Goal: Information Seeking & Learning: Learn about a topic

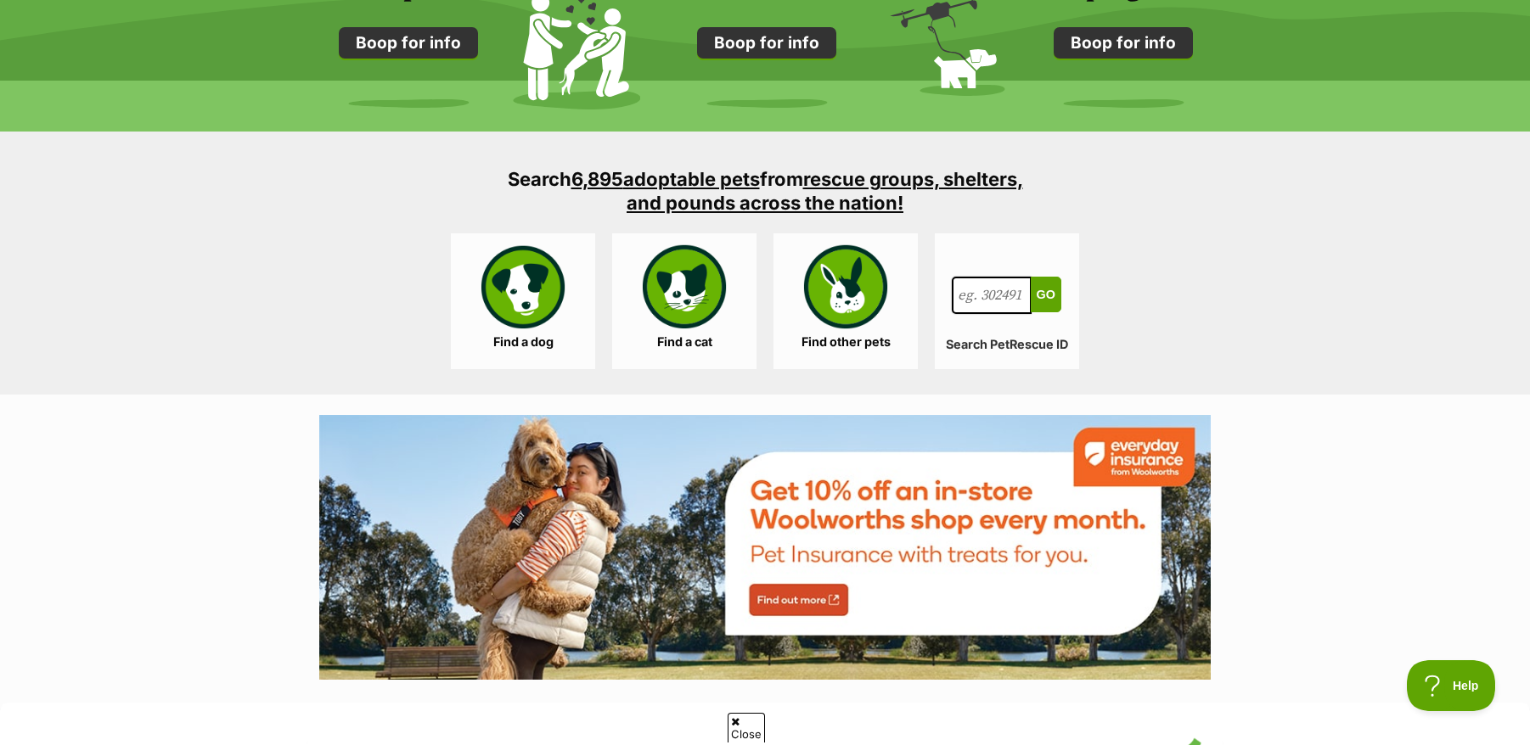
scroll to position [1698, 0]
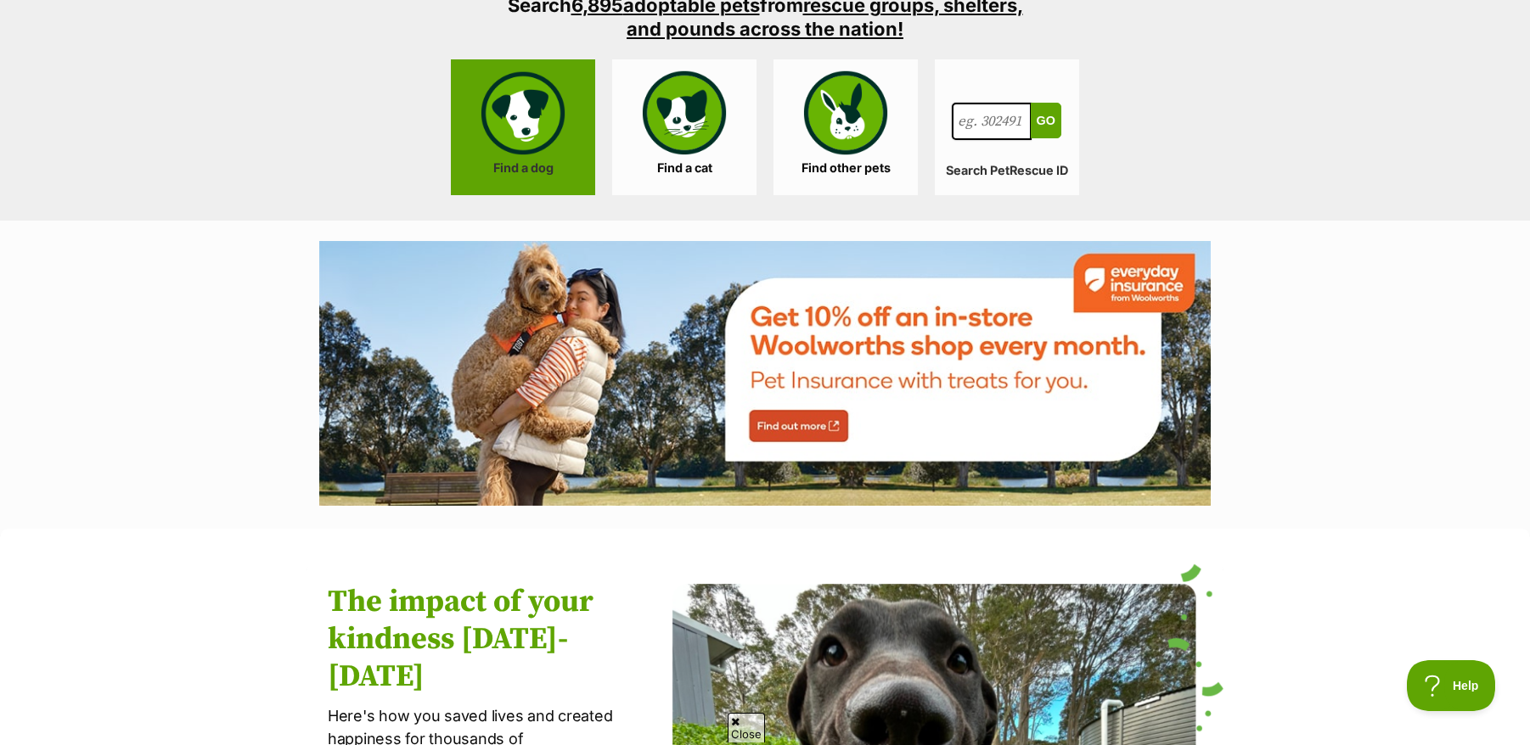
click at [508, 123] on link "Find a dog" at bounding box center [523, 127] width 144 height 136
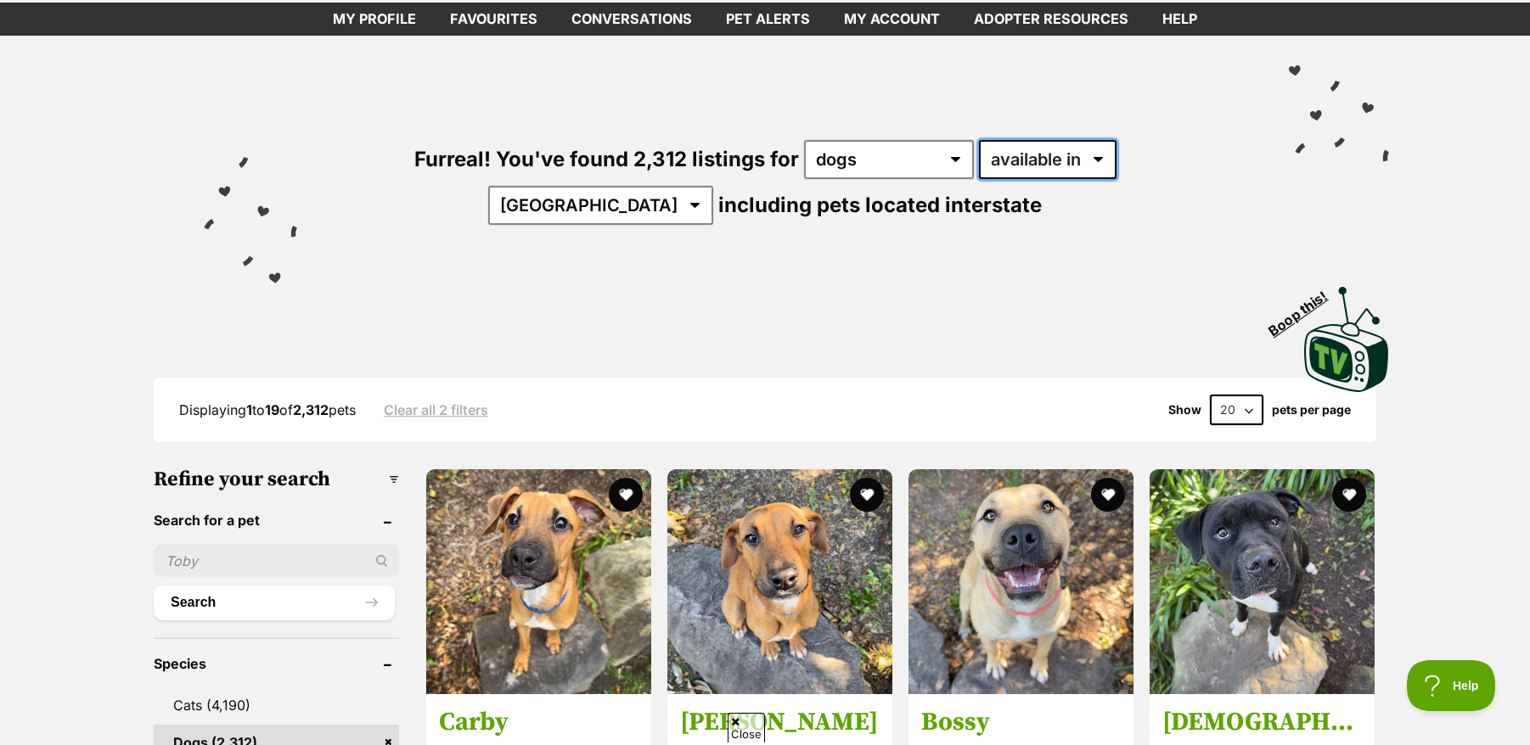
click at [1036, 165] on select "available in located in" at bounding box center [1048, 159] width 138 height 39
click at [1035, 166] on select "available in located in" at bounding box center [1048, 159] width 138 height 39
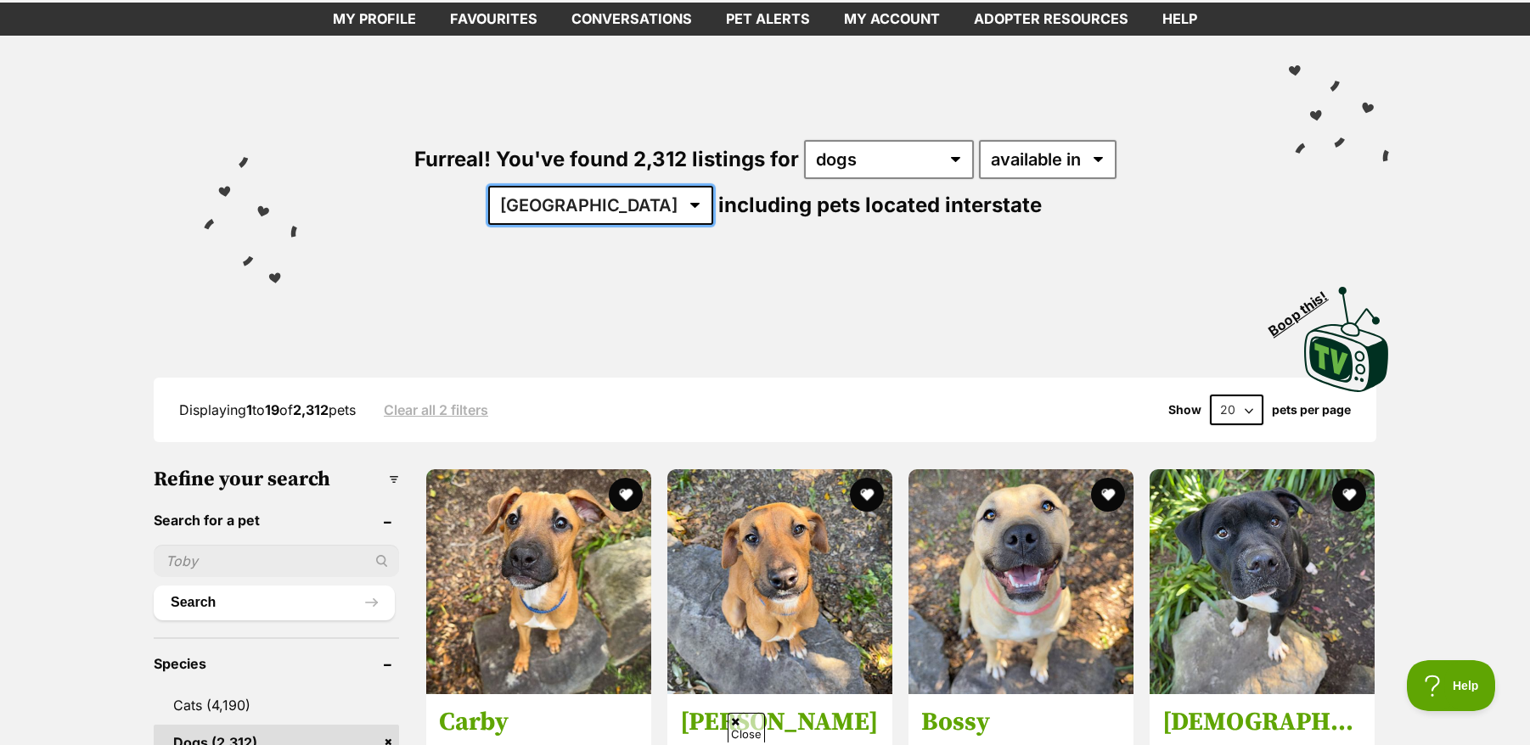
click at [713, 186] on select "Australia ACT NSW NT QLD SA TAS VIC WA" at bounding box center [600, 205] width 225 height 39
select select "[GEOGRAPHIC_DATA]"
click at [713, 186] on select "Australia ACT NSW NT QLD SA TAS VIC WA" at bounding box center [600, 205] width 225 height 39
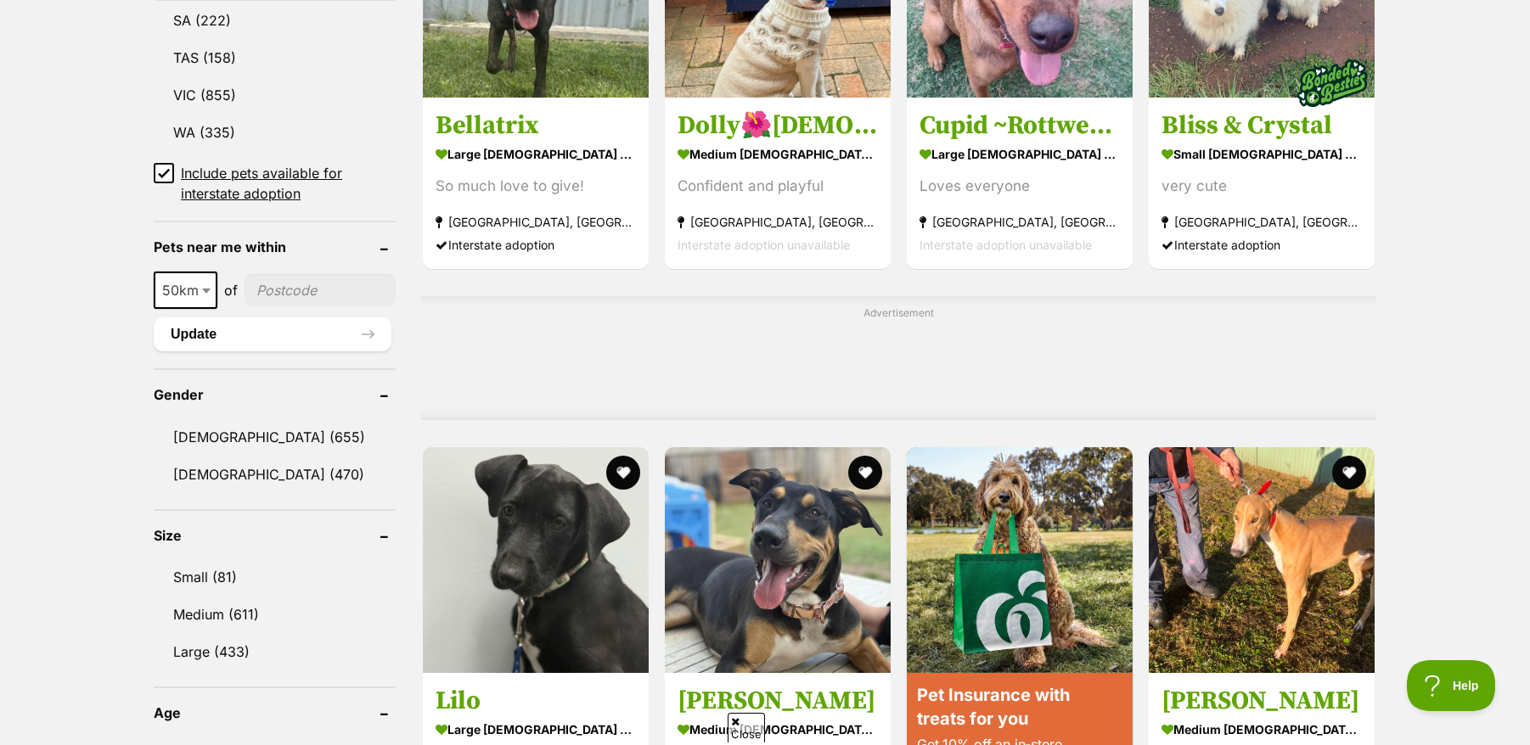
scroll to position [1103, 0]
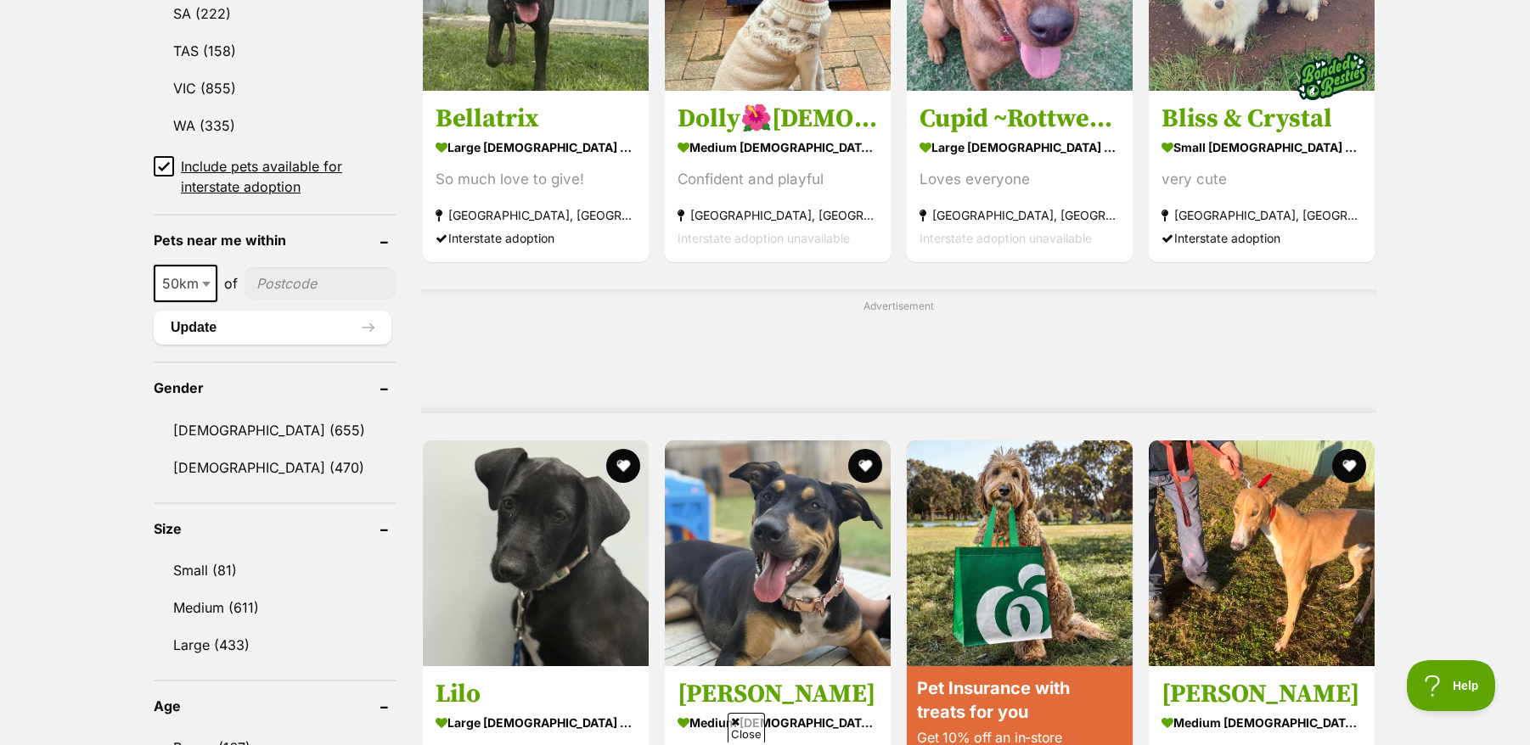
click at [197, 281] on span "50km" at bounding box center [185, 284] width 60 height 24
select select "250"
click at [287, 281] on input"] "postcode" at bounding box center [324, 283] width 143 height 32
type input"] "2234"
click at [272, 326] on button "Update" at bounding box center [273, 328] width 238 height 34
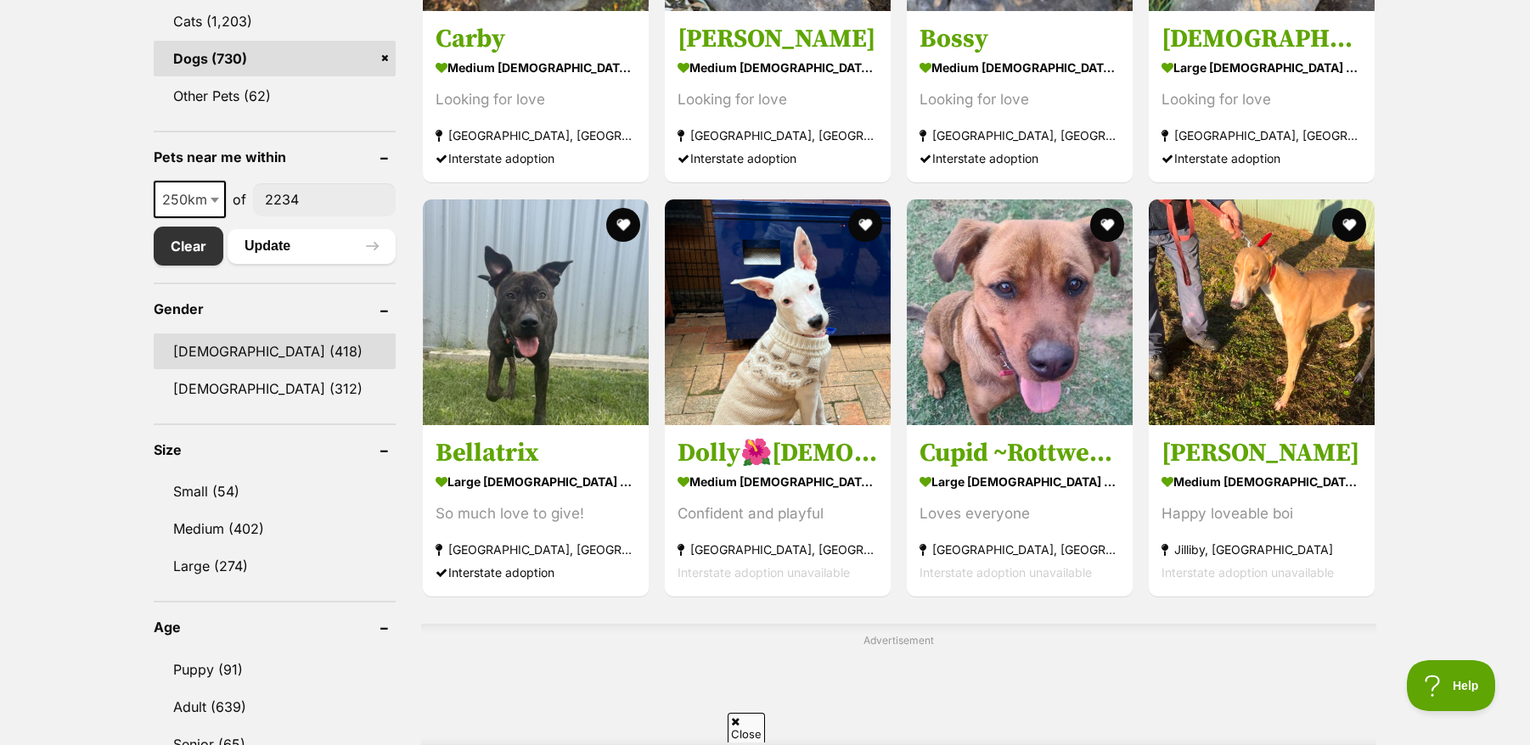
click at [216, 353] on link "Male (418)" at bounding box center [275, 352] width 242 height 36
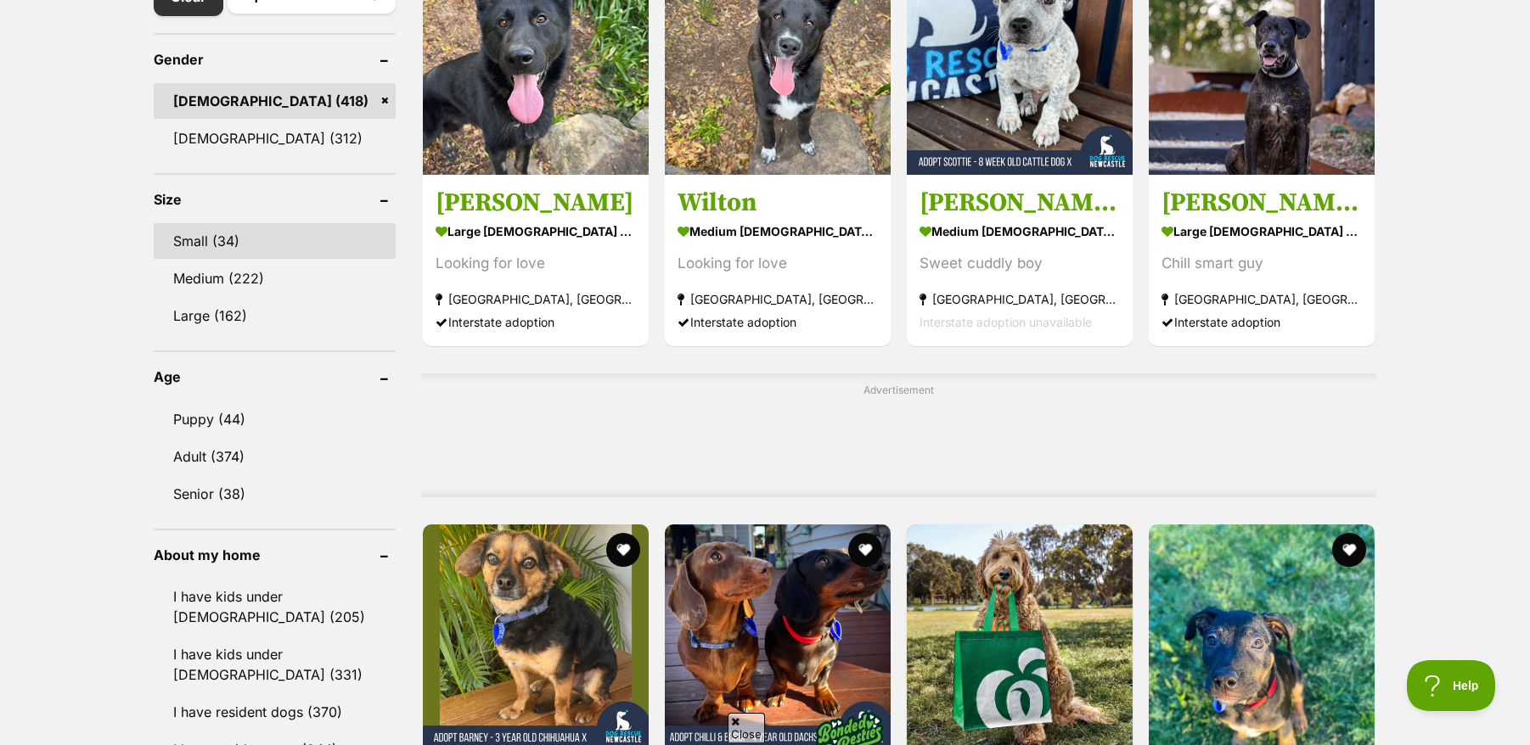
click at [213, 233] on link "Small (34)" at bounding box center [275, 241] width 242 height 36
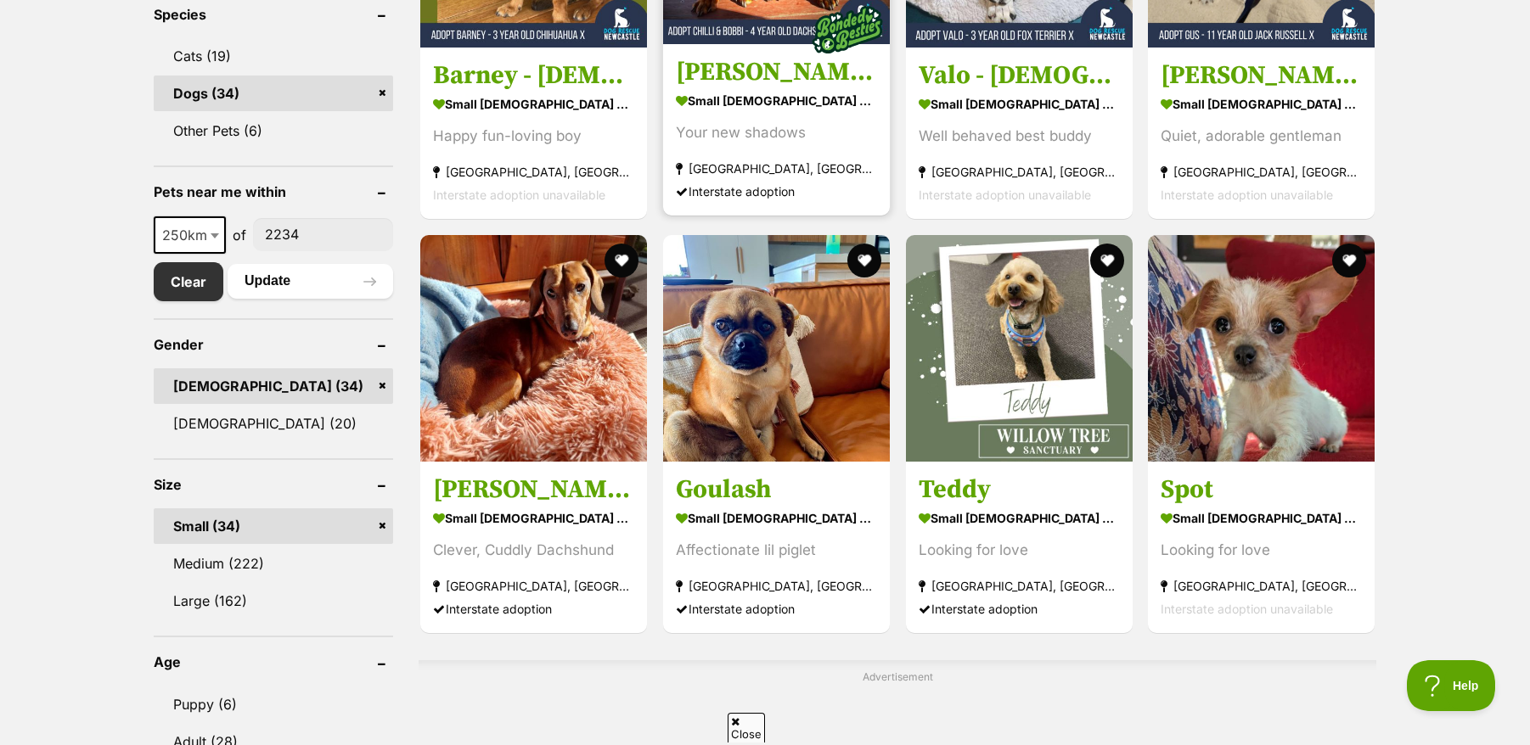
scroll to position [764, 0]
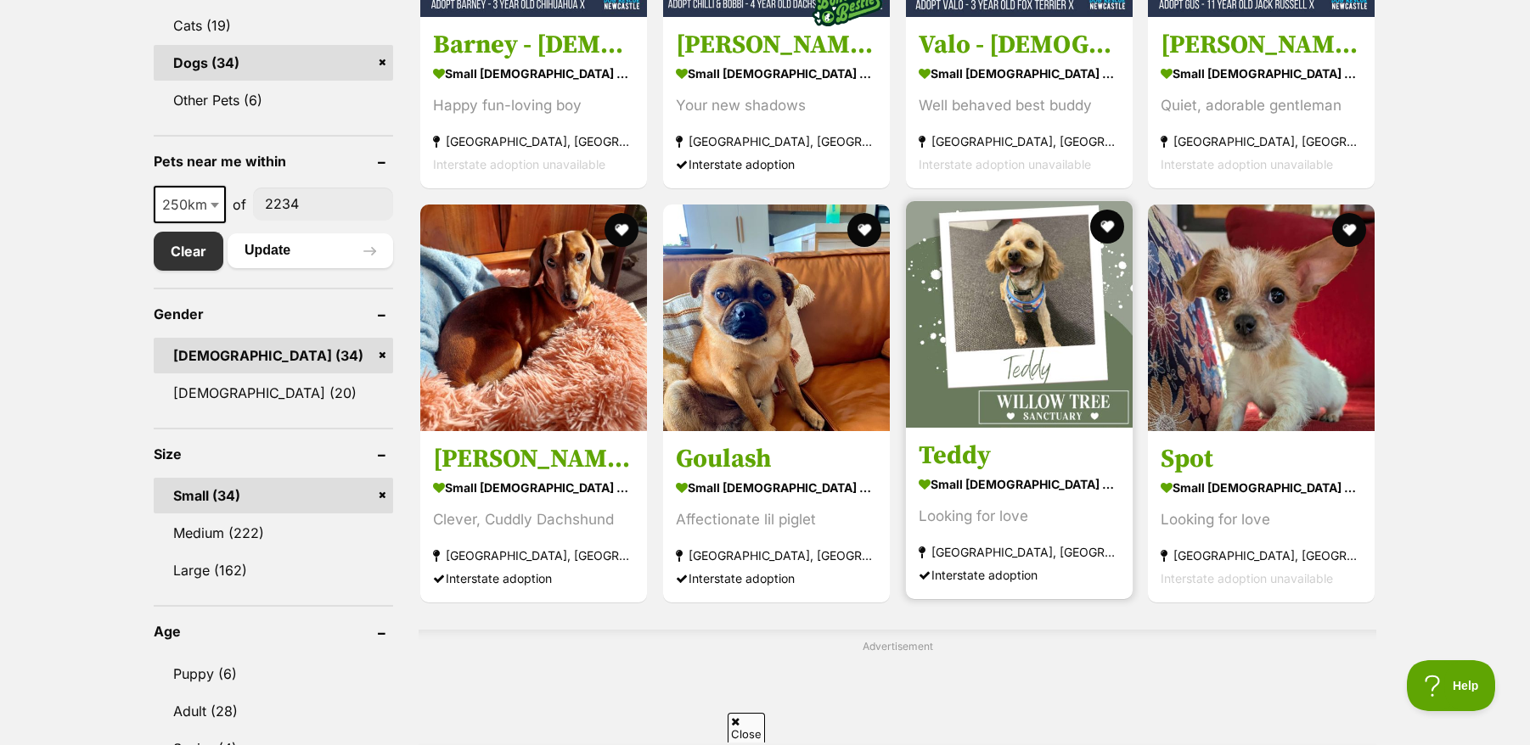
click at [969, 348] on img at bounding box center [1019, 314] width 227 height 227
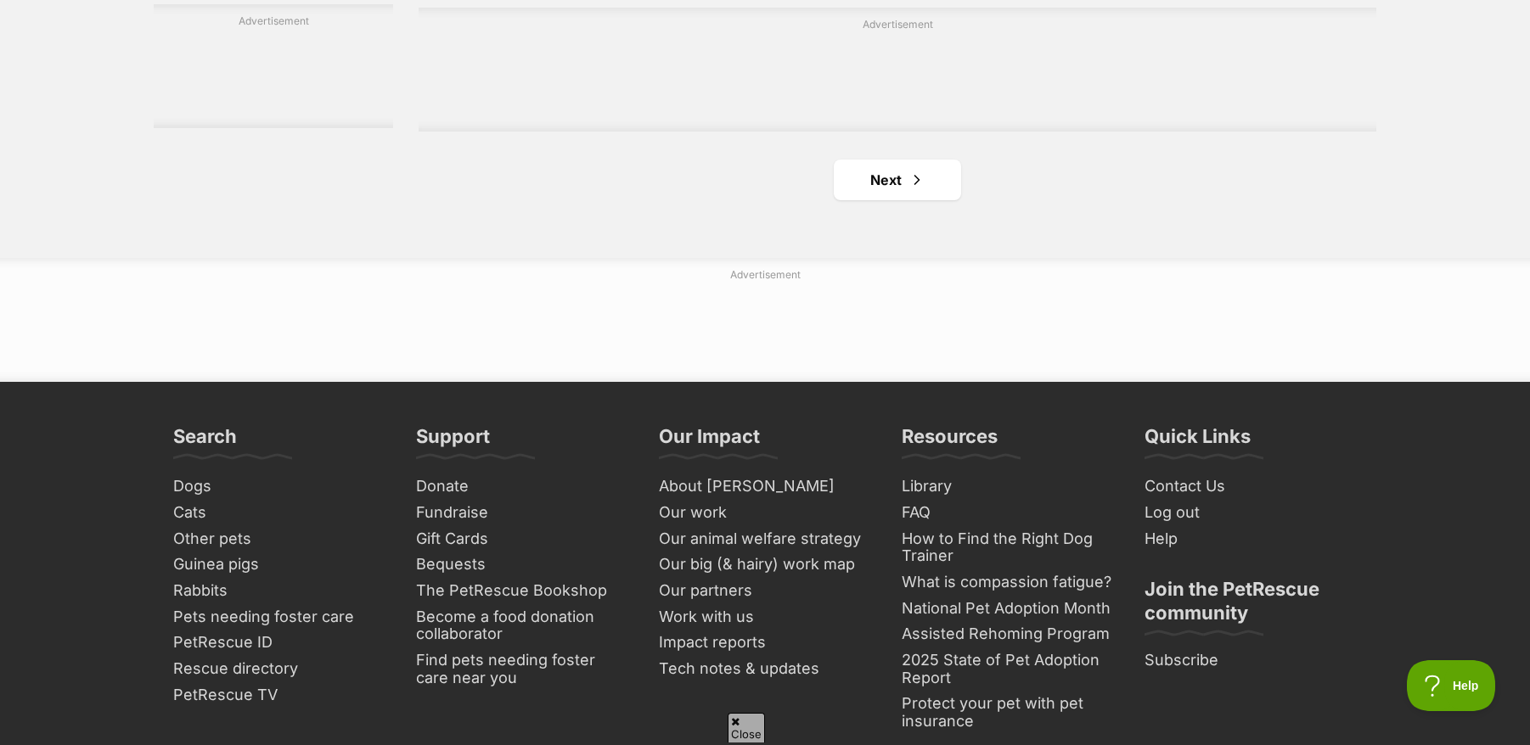
scroll to position [2971, 0]
click at [874, 194] on link "Next" at bounding box center [897, 179] width 127 height 41
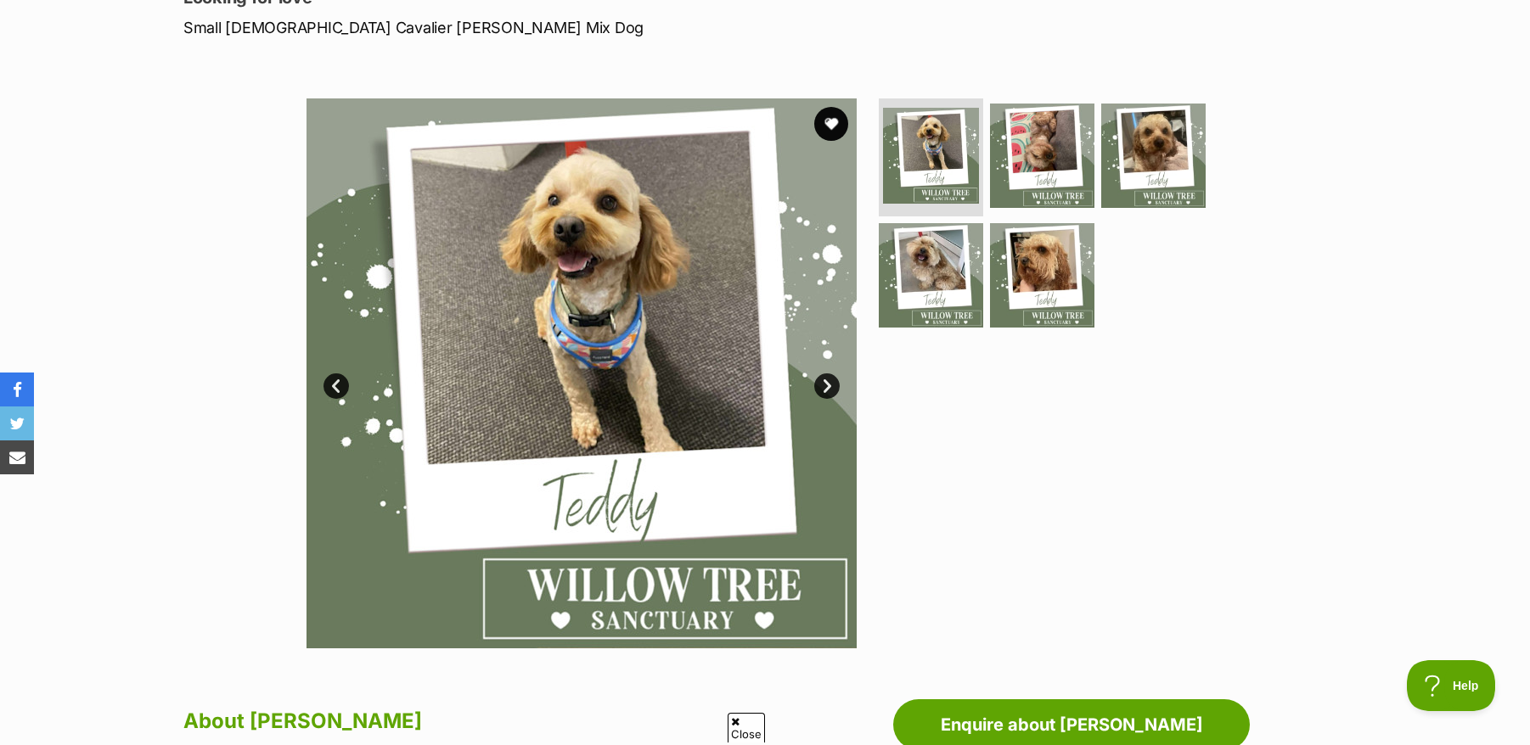
click at [832, 373] on img at bounding box center [581, 373] width 550 height 550
click at [829, 379] on link "Next" at bounding box center [826, 385] width 25 height 25
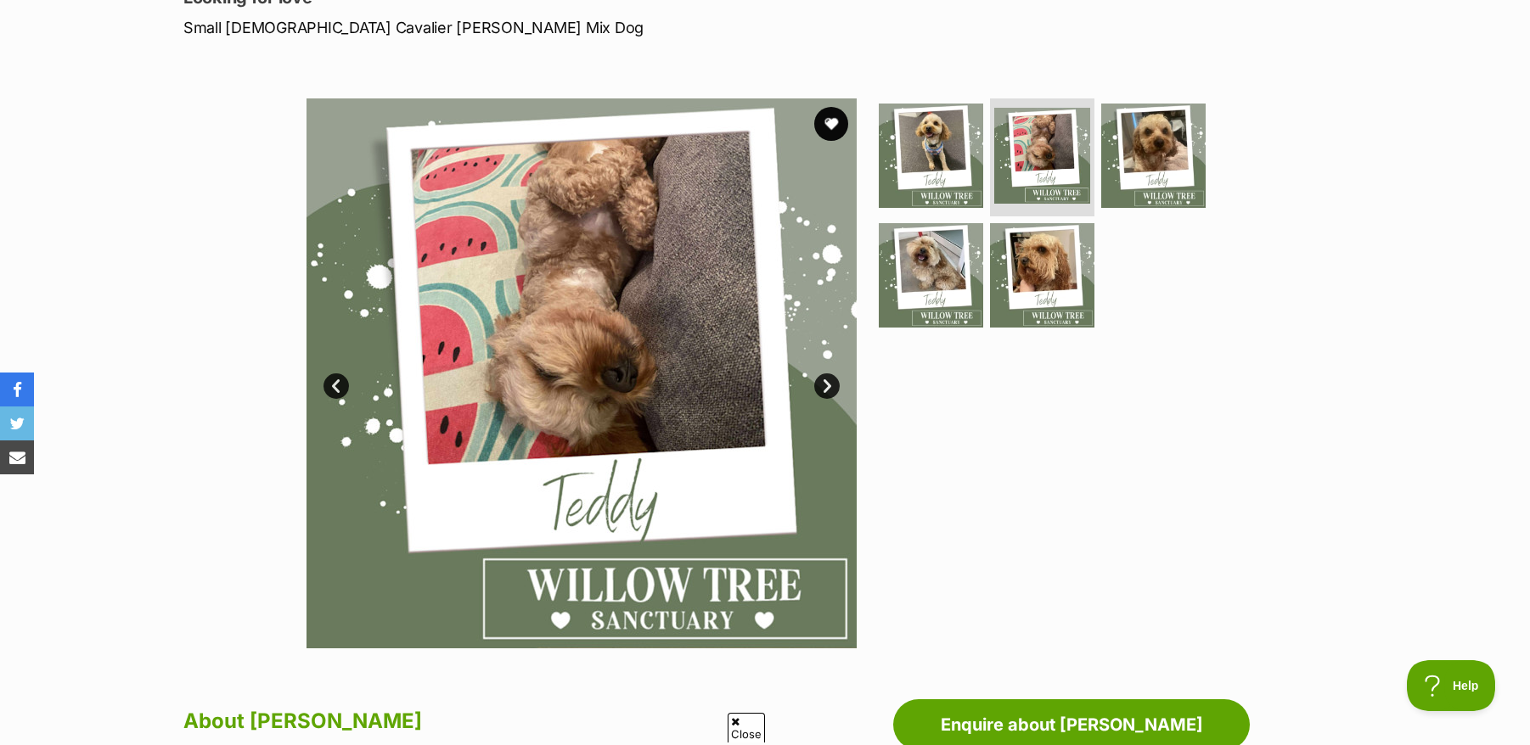
click at [829, 379] on link "Next" at bounding box center [826, 385] width 25 height 25
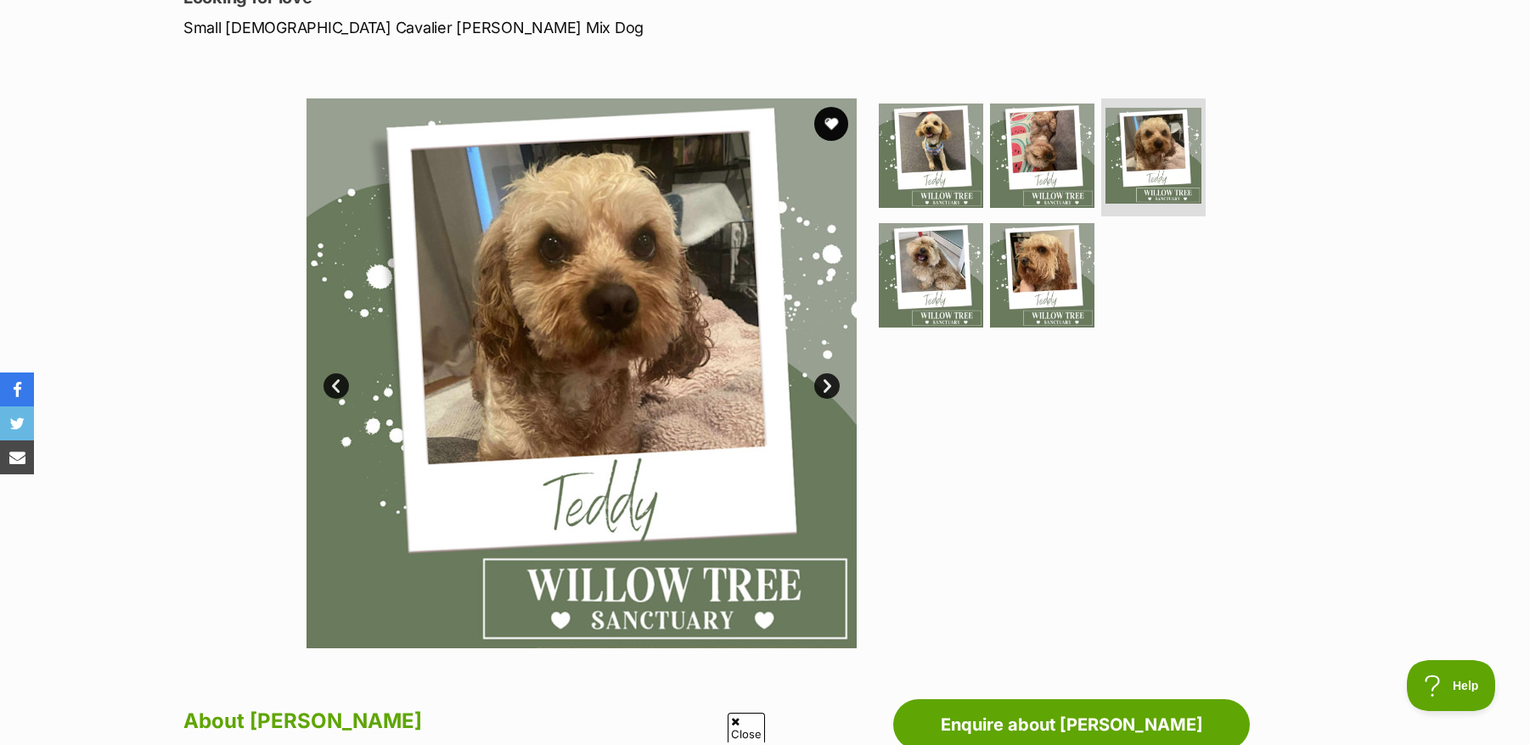
click at [829, 379] on link "Next" at bounding box center [826, 385] width 25 height 25
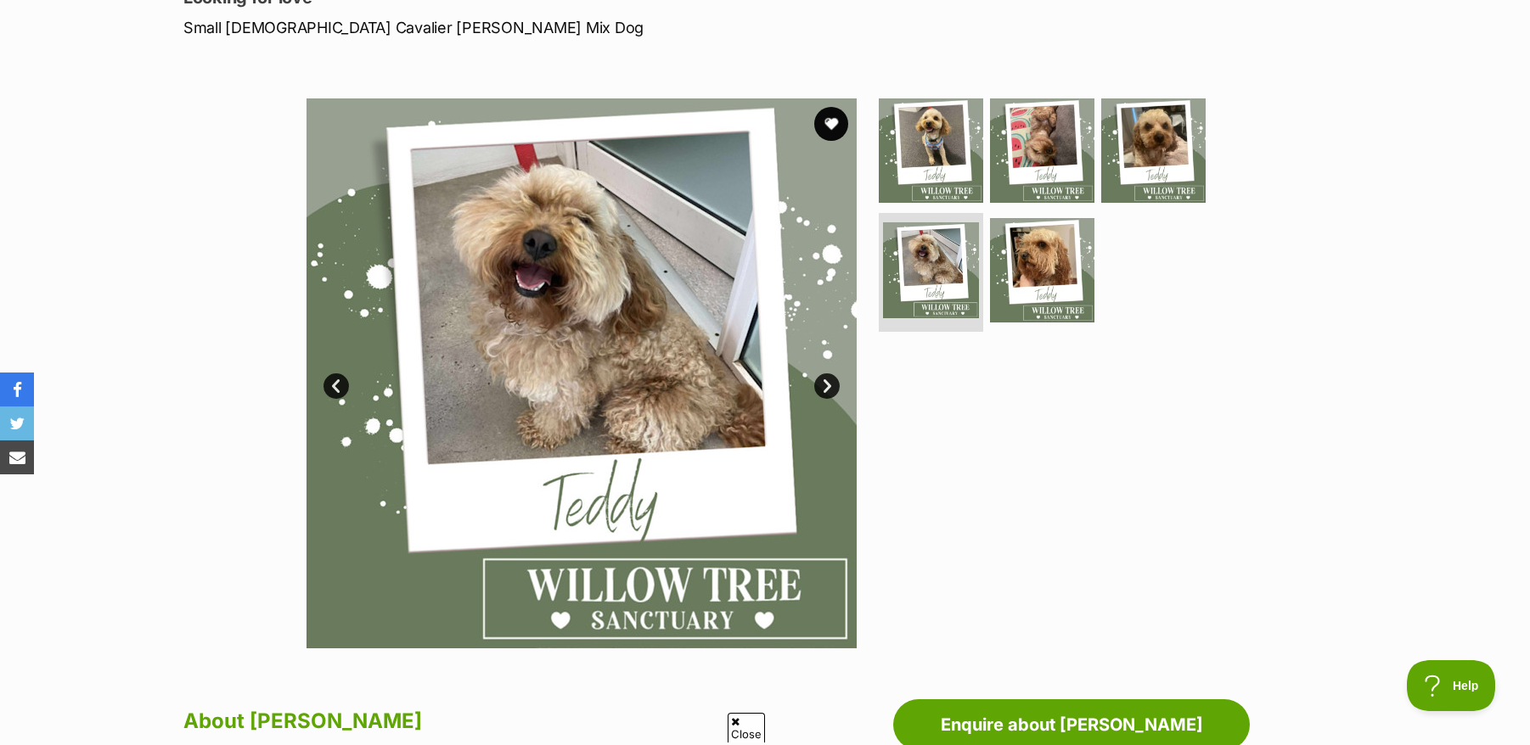
click at [829, 379] on link "Next" at bounding box center [826, 385] width 25 height 25
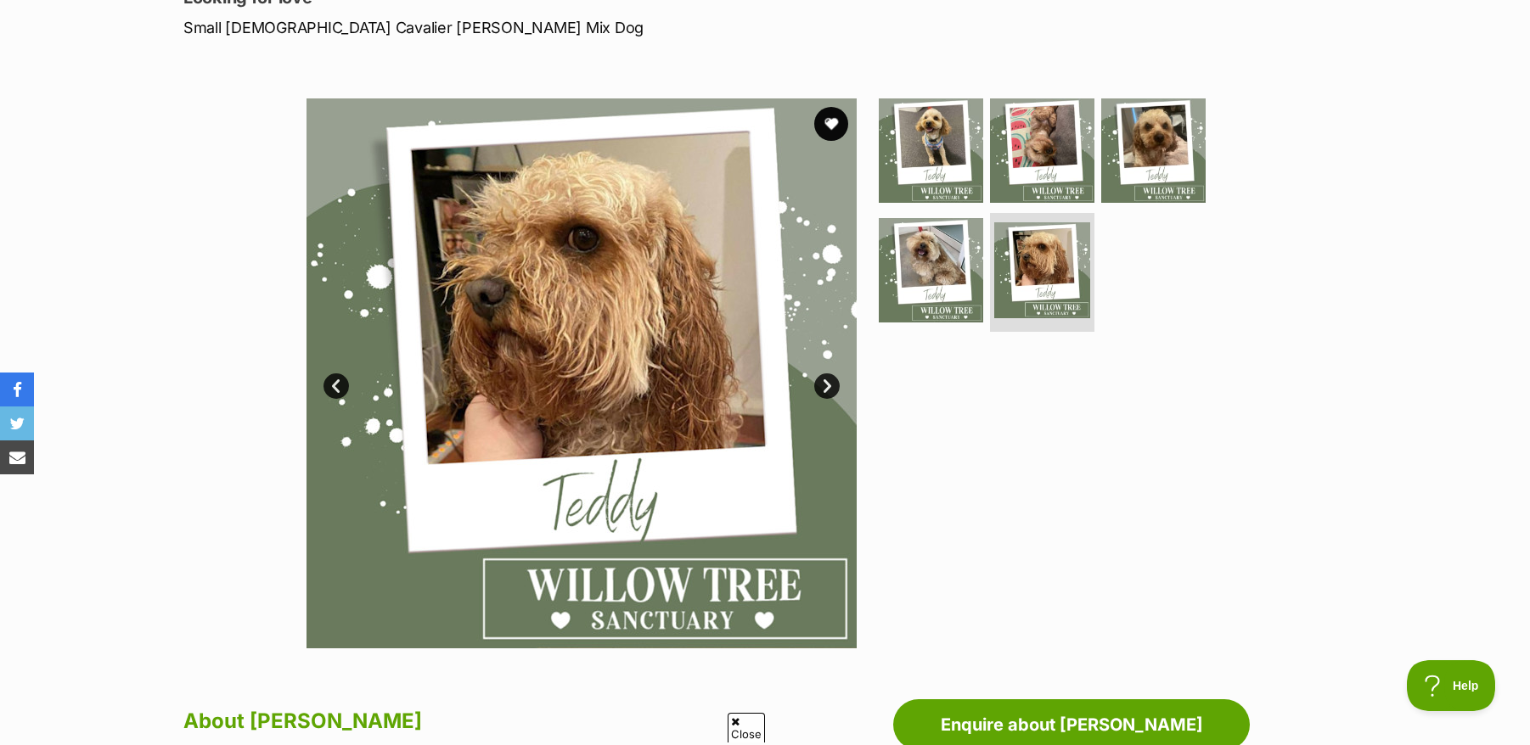
click at [829, 379] on link "Next" at bounding box center [826, 385] width 25 height 25
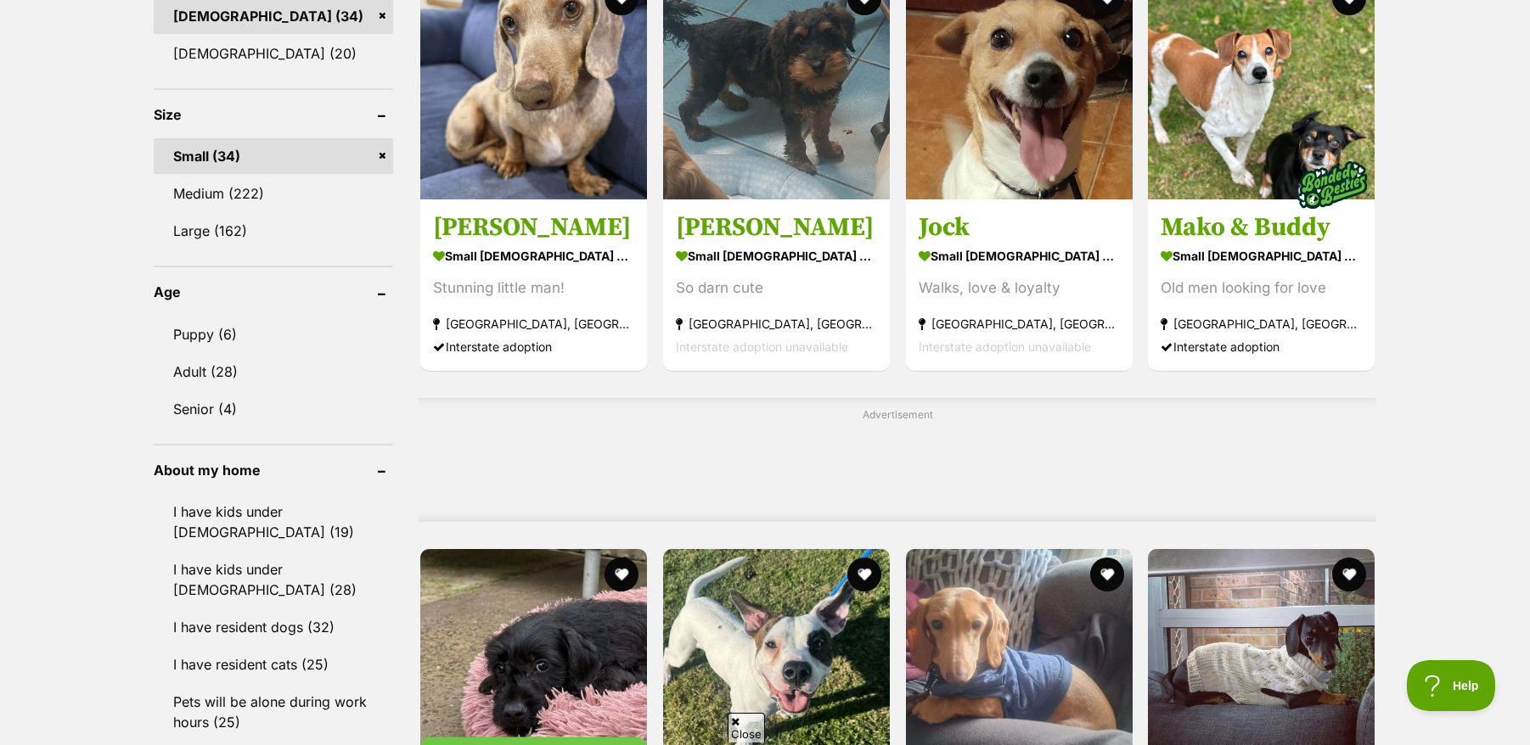
scroll to position [1019, 0]
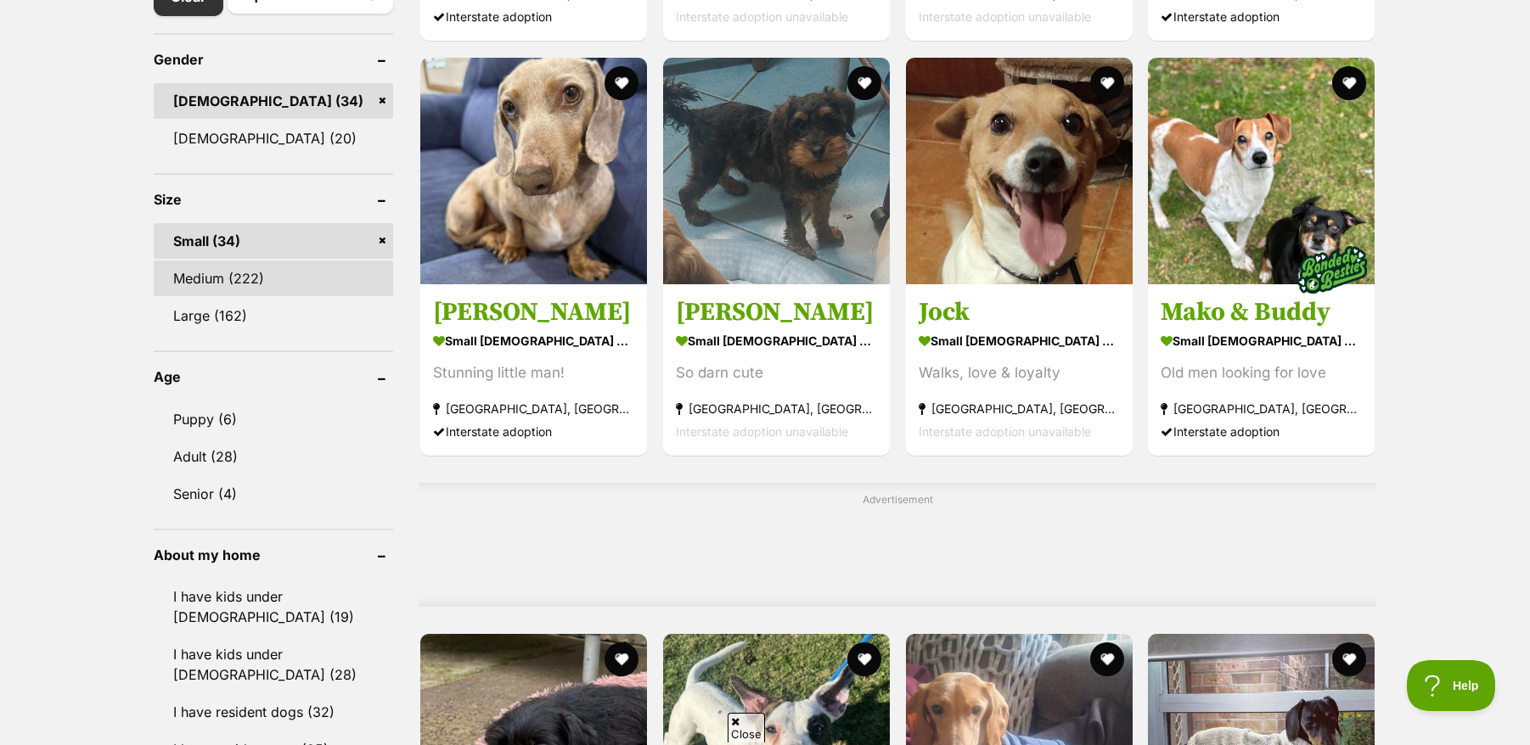
click at [256, 274] on link "Medium (222)" at bounding box center [273, 279] width 239 height 36
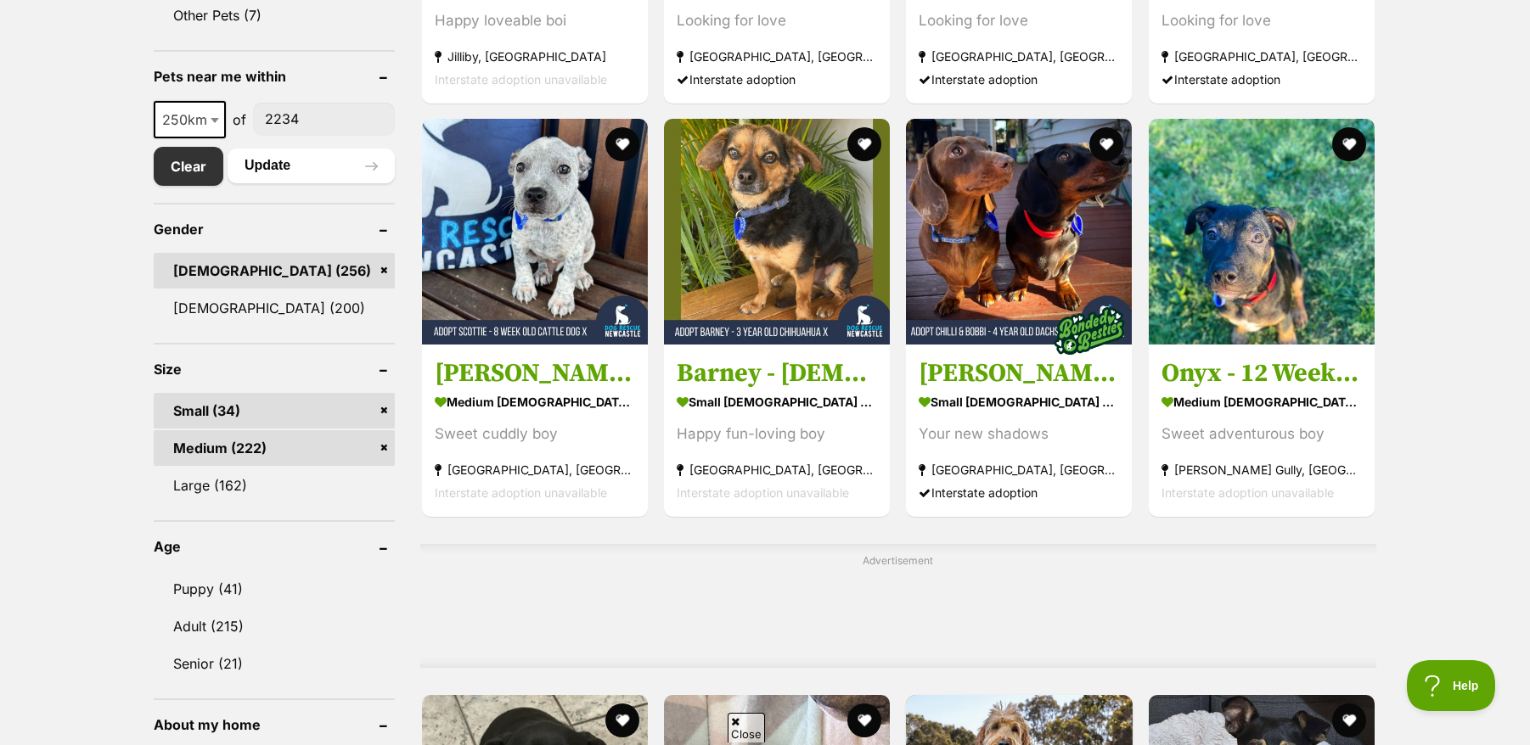
scroll to position [934, 0]
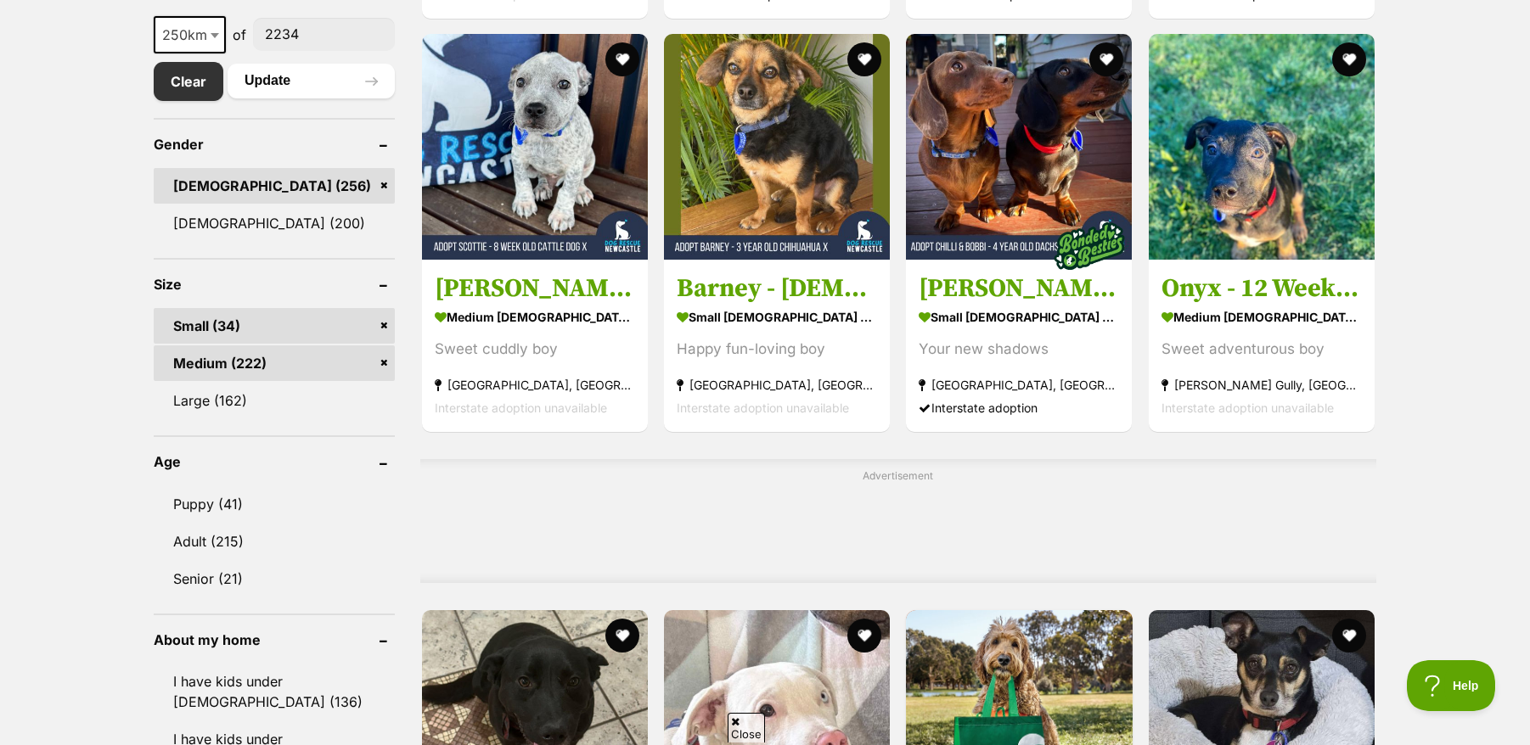
click at [380, 328] on link "Small (34)" at bounding box center [274, 326] width 241 height 36
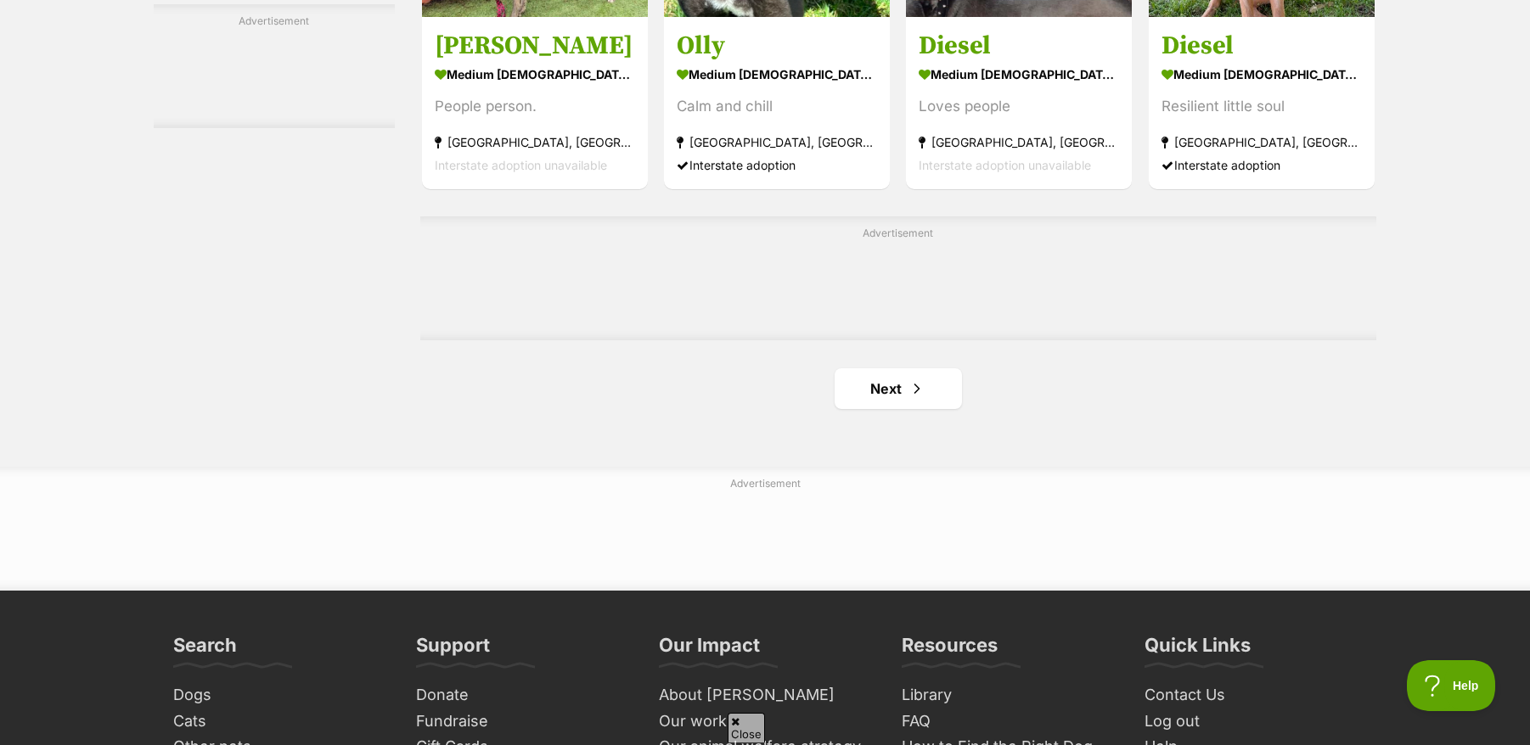
scroll to position [2886, 0]
